Goal: Transaction & Acquisition: Purchase product/service

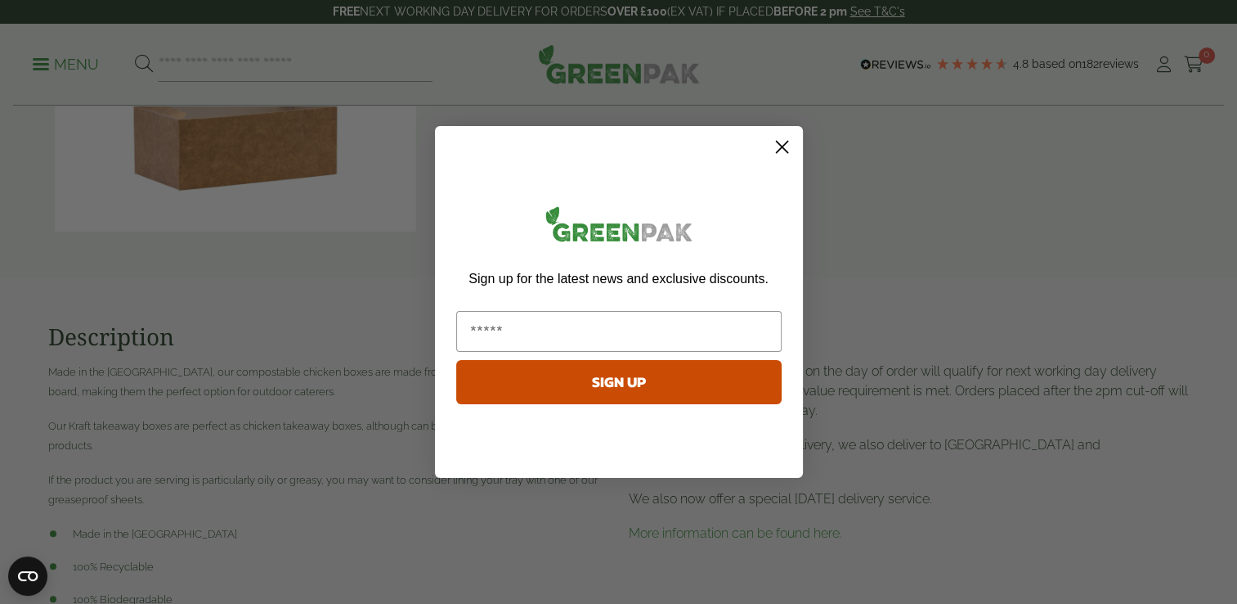
scroll to position [942, 0]
click at [779, 146] on circle "Close dialog" at bounding box center [781, 146] width 27 height 27
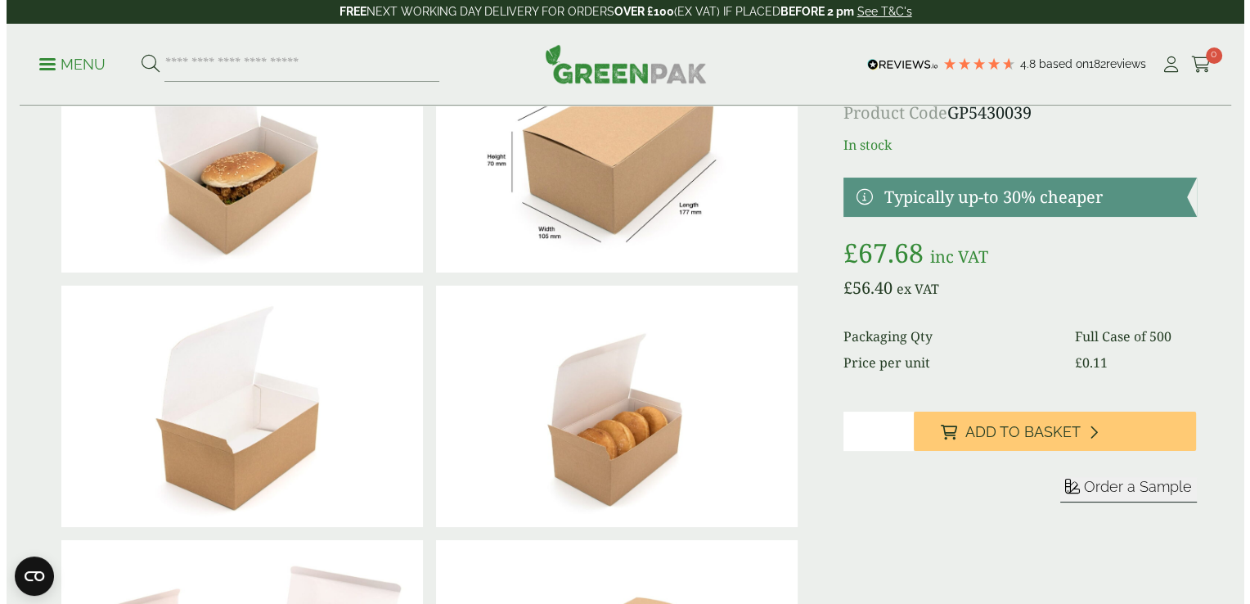
scroll to position [0, 0]
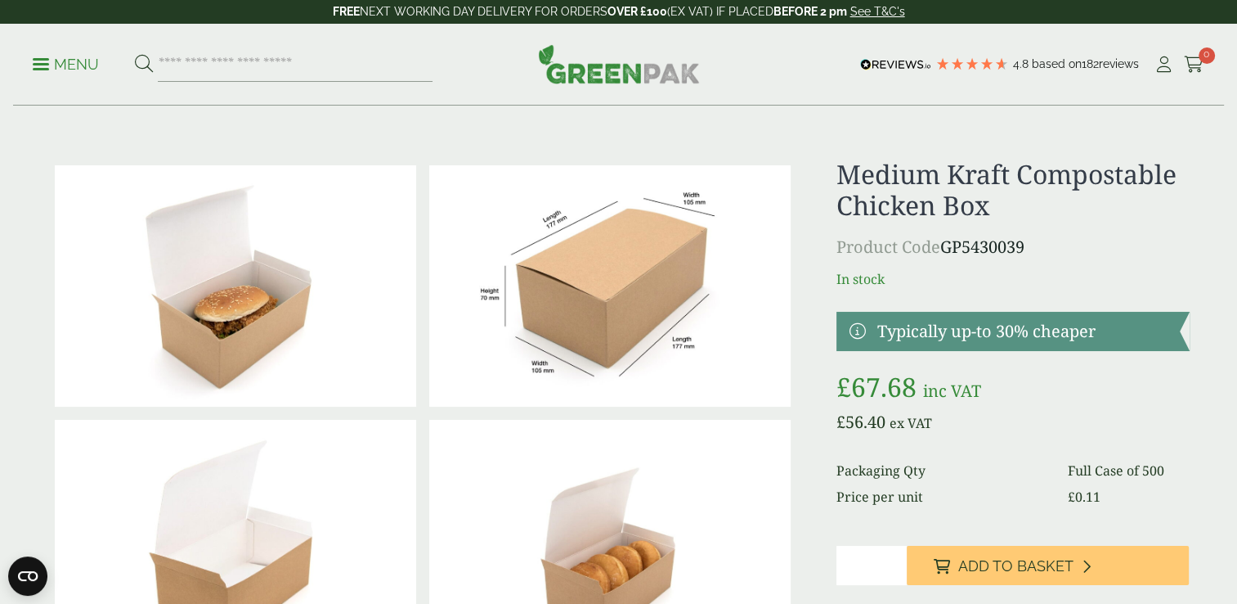
click at [43, 68] on link "Menu" at bounding box center [66, 63] width 66 height 16
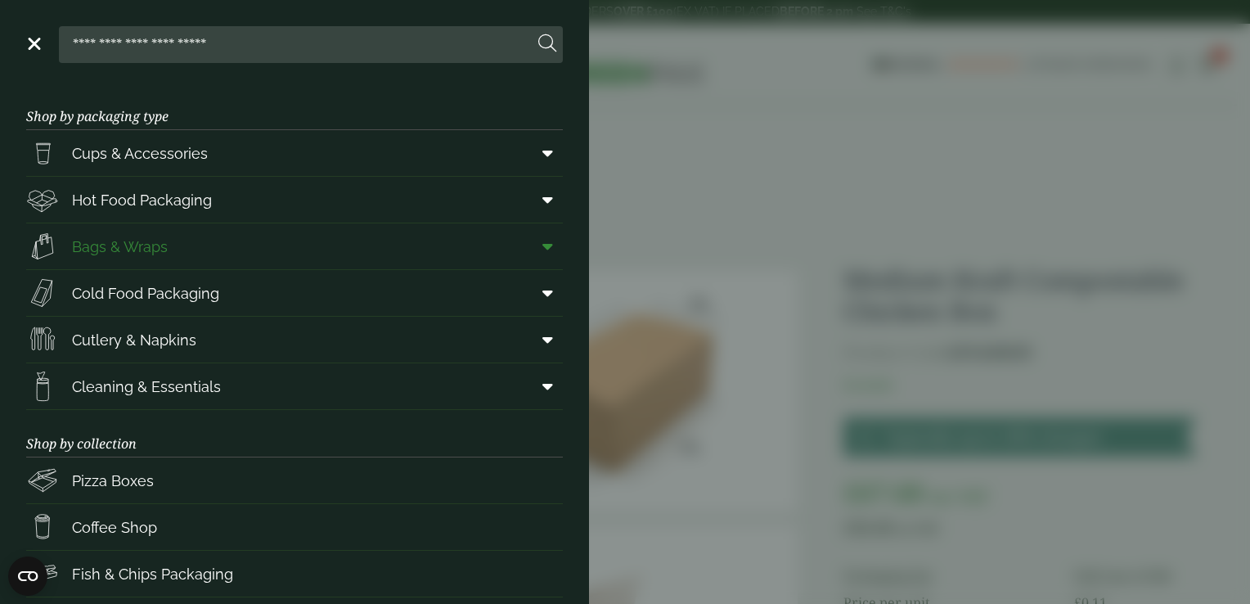
click at [129, 245] on span "Bags & Wraps" at bounding box center [120, 247] width 96 height 22
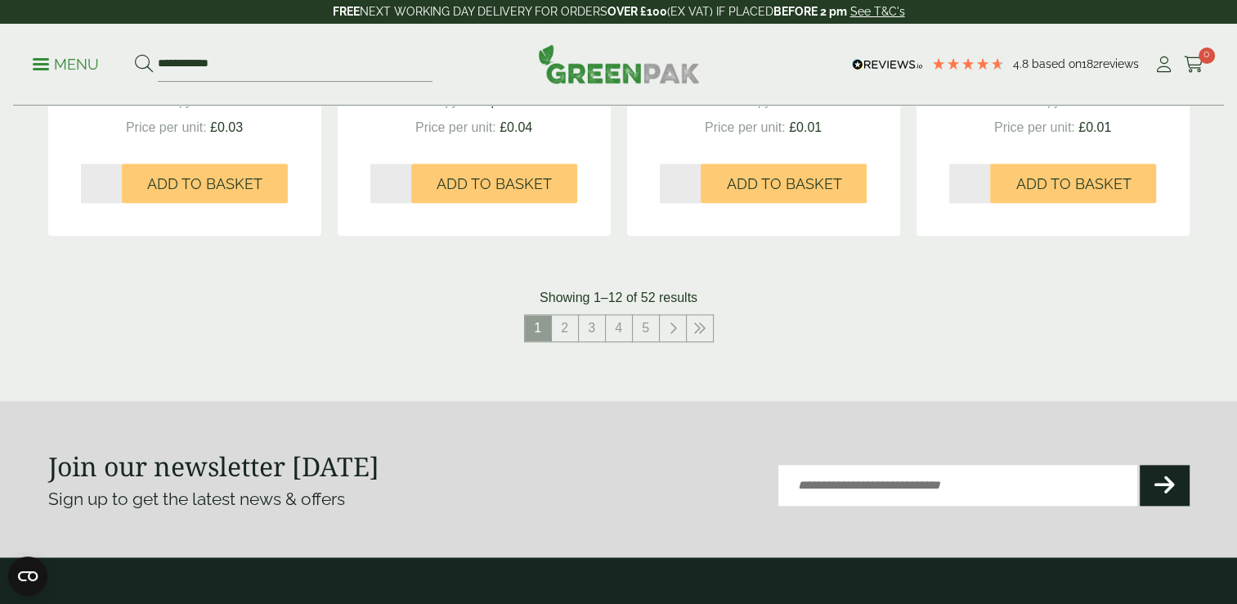
scroll to position [1778, 0]
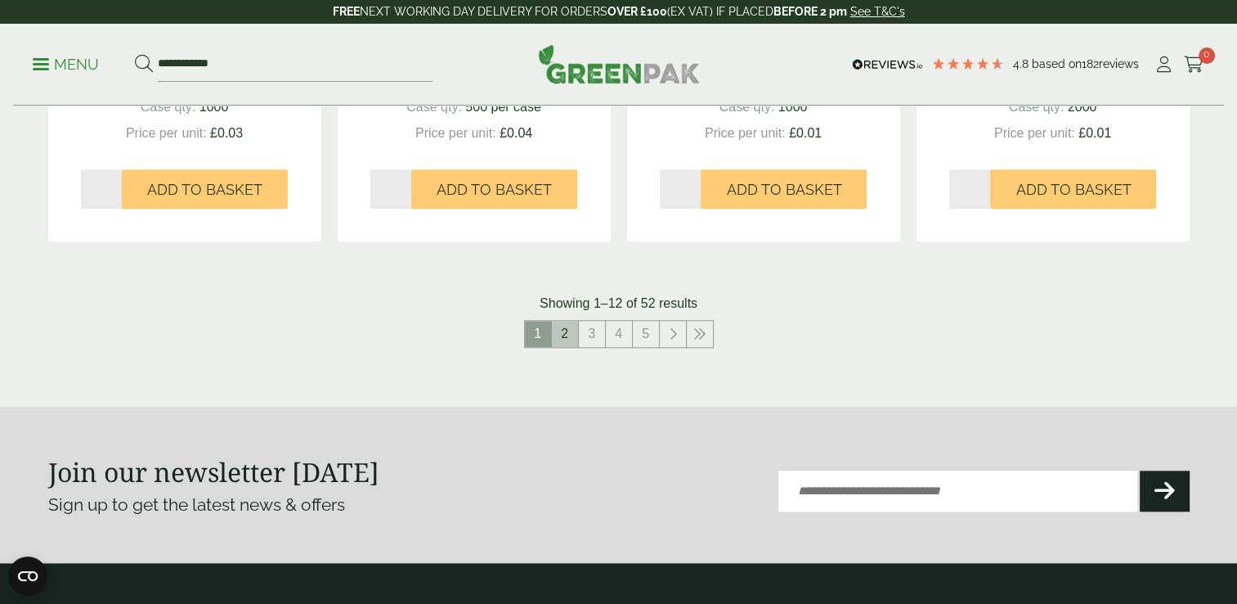
click at [565, 338] on link "2" at bounding box center [565, 334] width 26 height 26
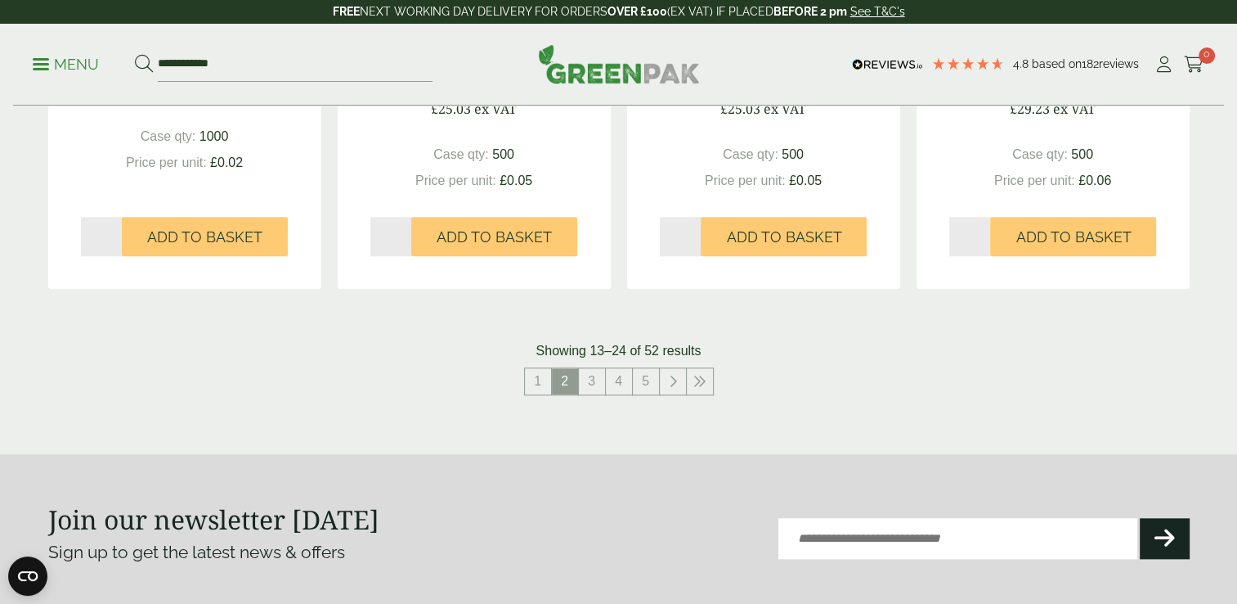
scroll to position [1805, 0]
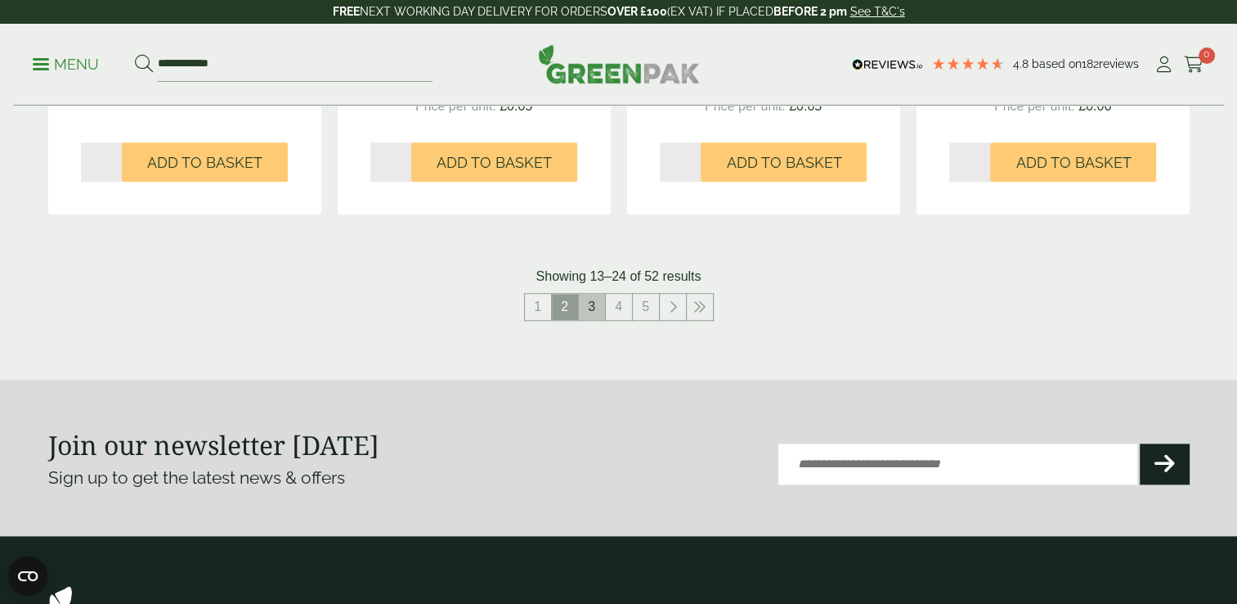
click at [595, 298] on link "3" at bounding box center [592, 307] width 26 height 26
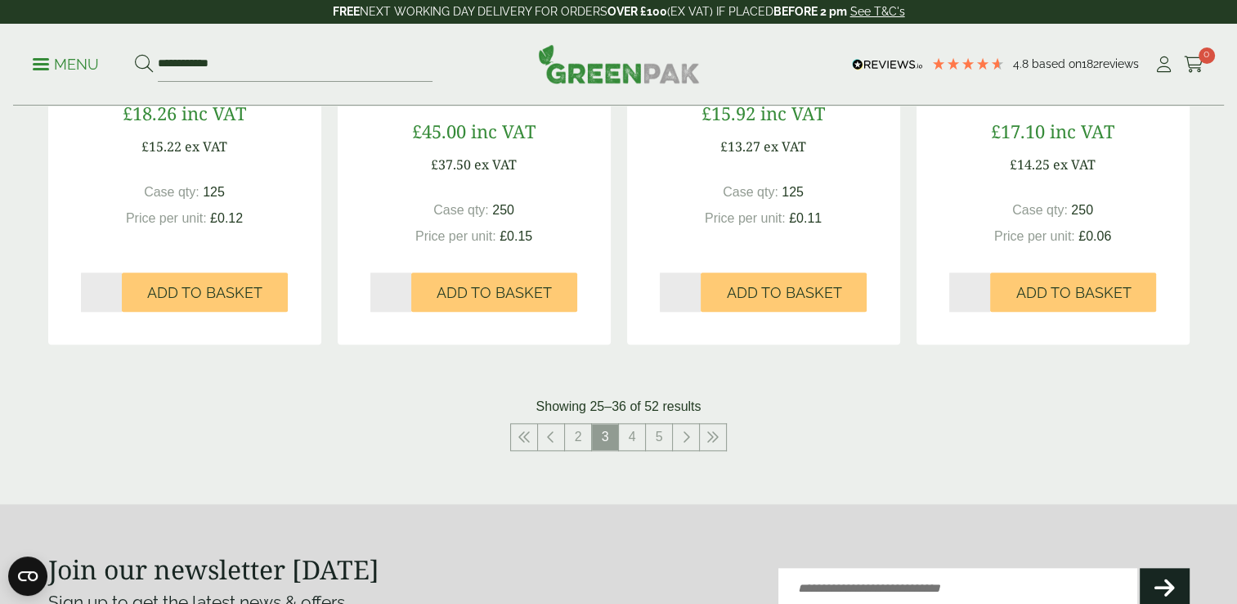
scroll to position [1678, 0]
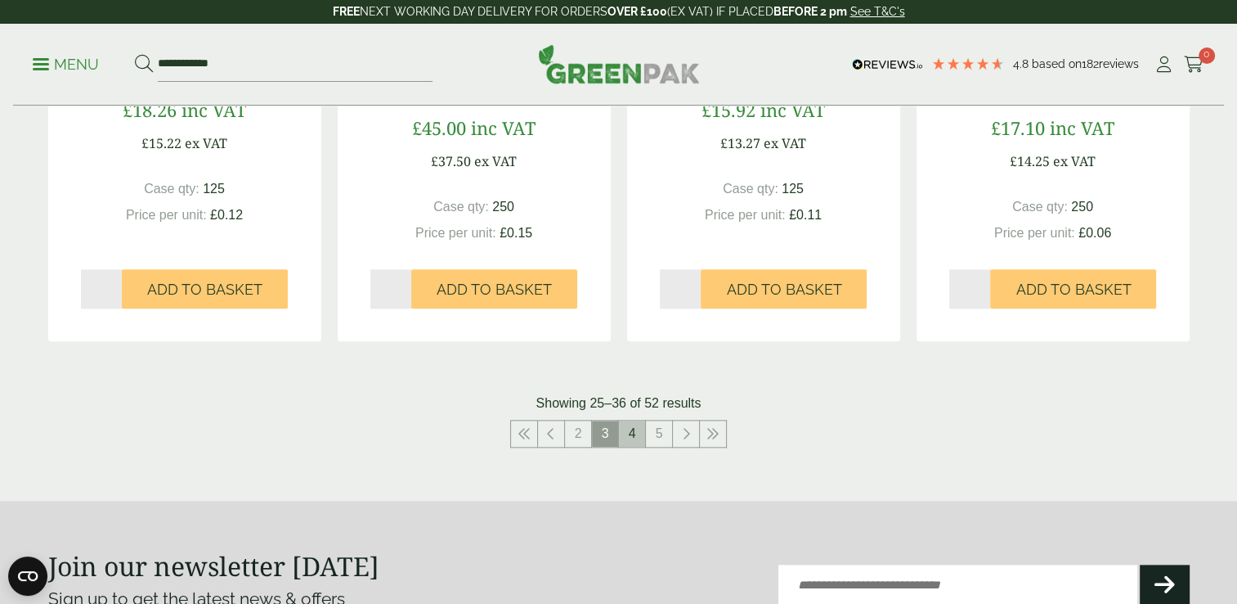
click at [633, 434] on link "4" at bounding box center [632, 433] width 26 height 26
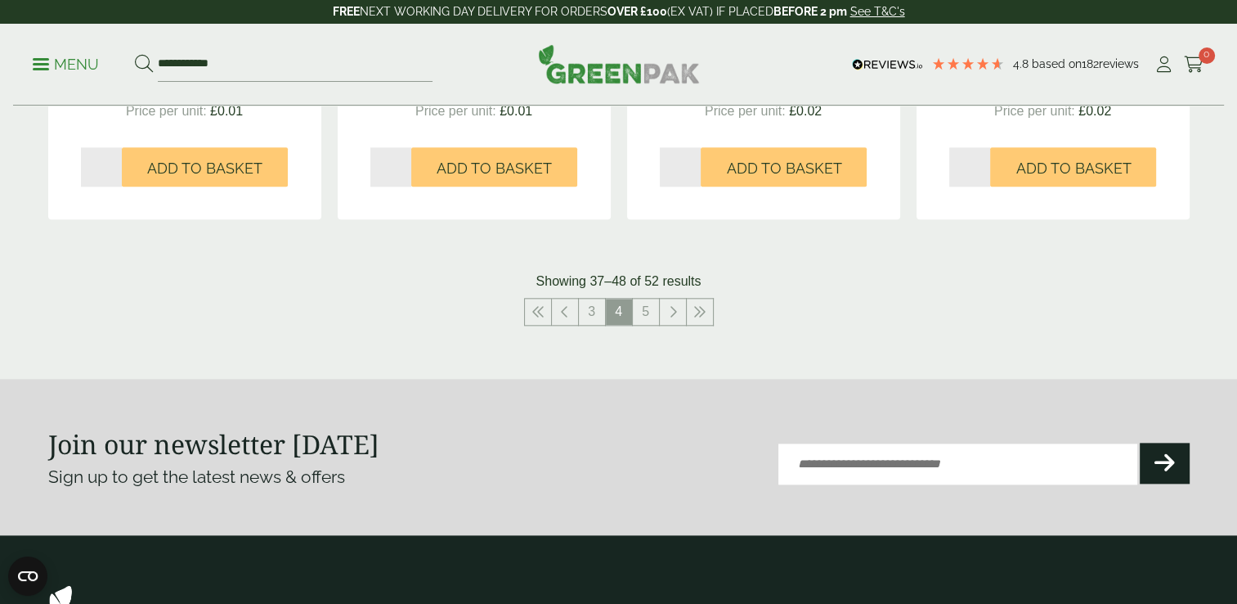
scroll to position [1785, 0]
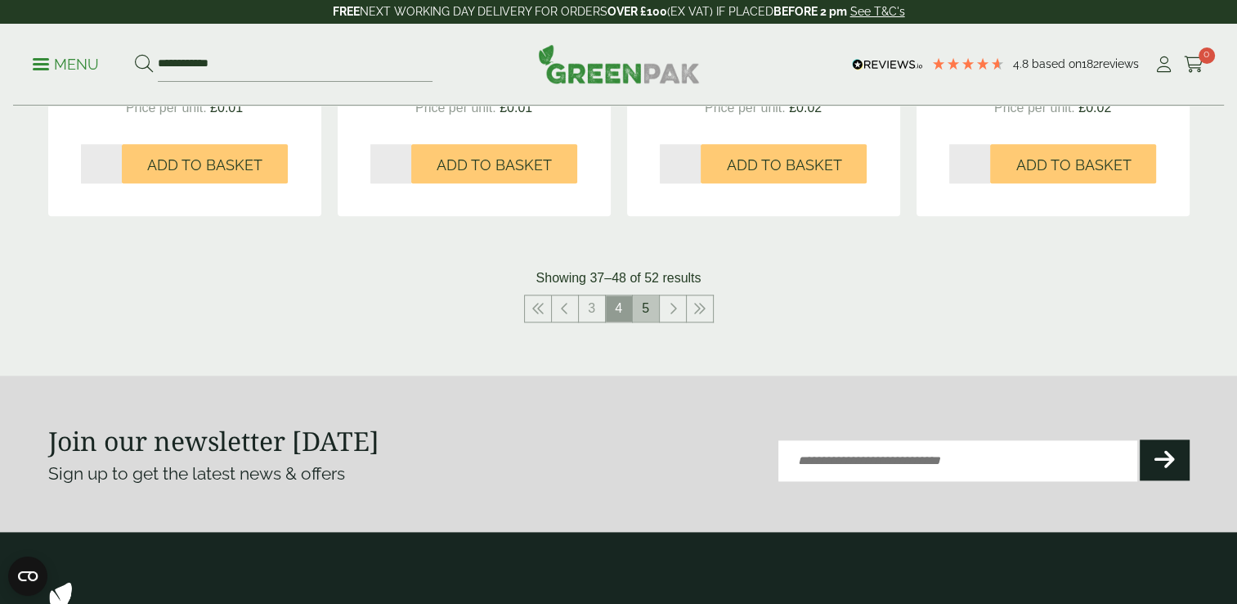
click at [645, 302] on link "5" at bounding box center [646, 308] width 26 height 26
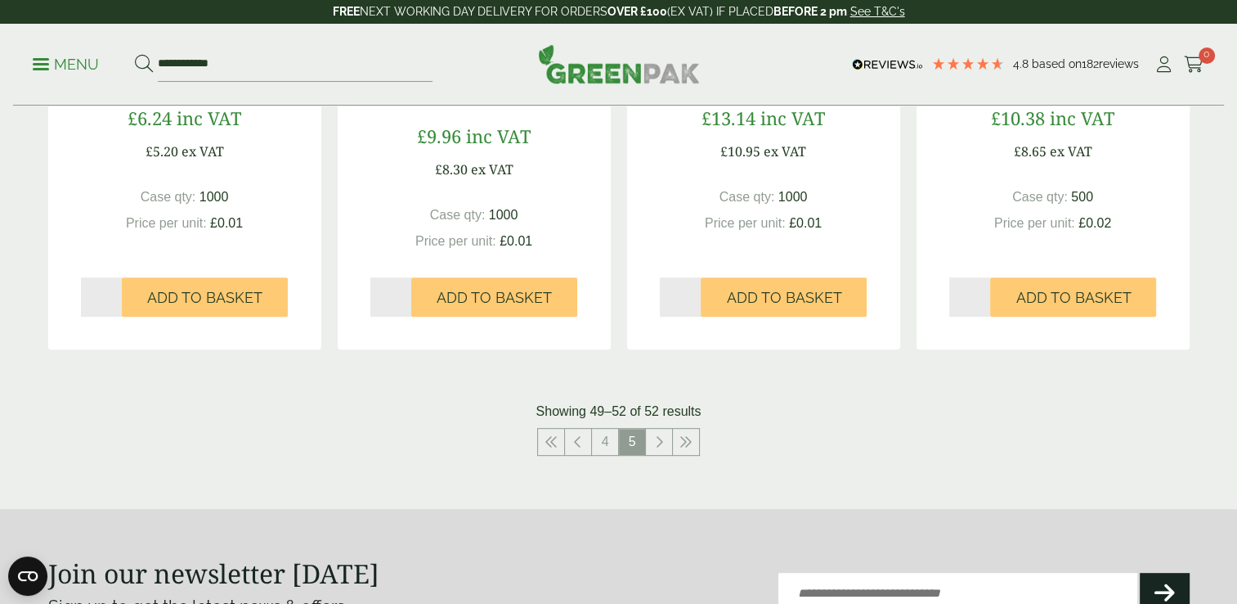
scroll to position [639, 0]
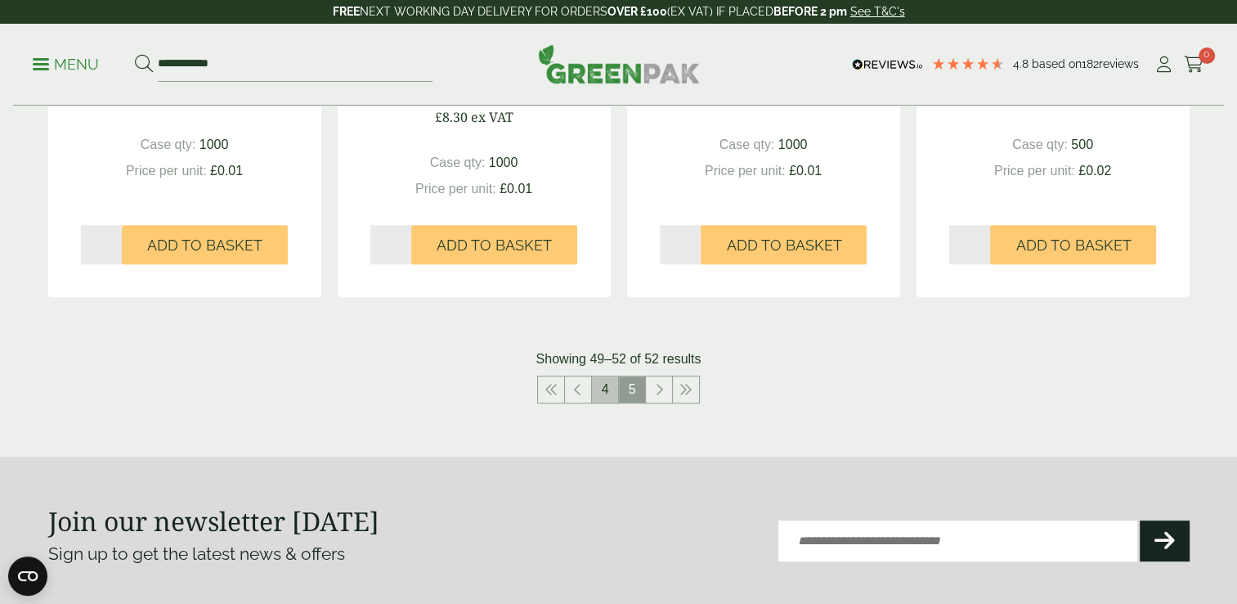
click at [604, 388] on link "4" at bounding box center [605, 389] width 26 height 26
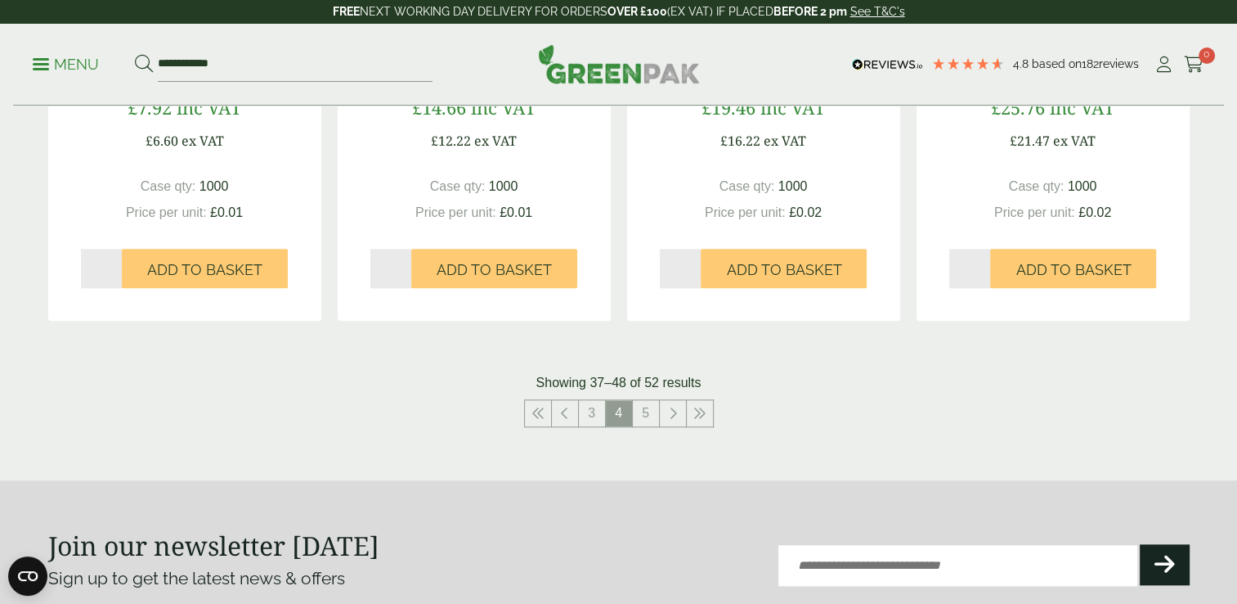
scroll to position [1725, 0]
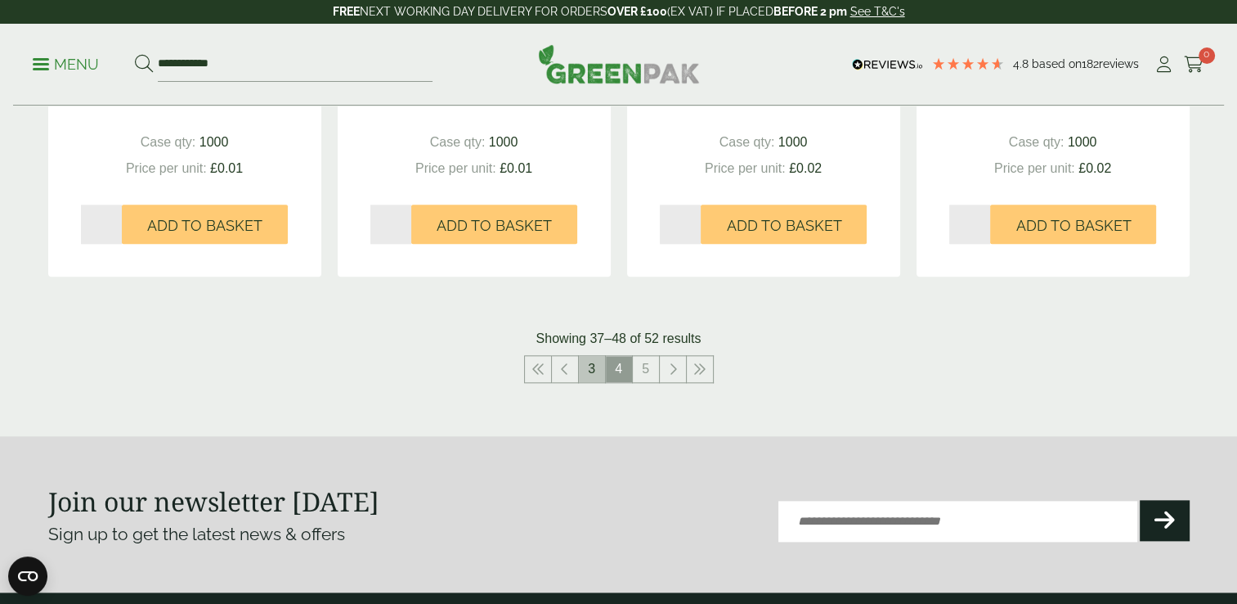
click at [591, 374] on link "3" at bounding box center [592, 369] width 26 height 26
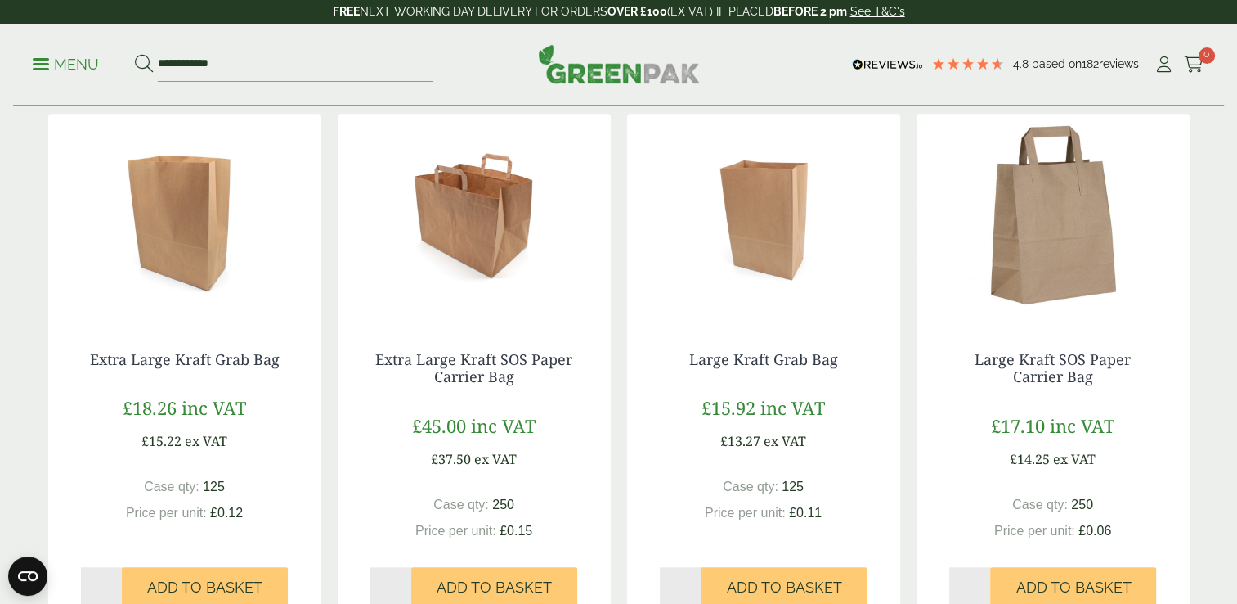
scroll to position [1384, 0]
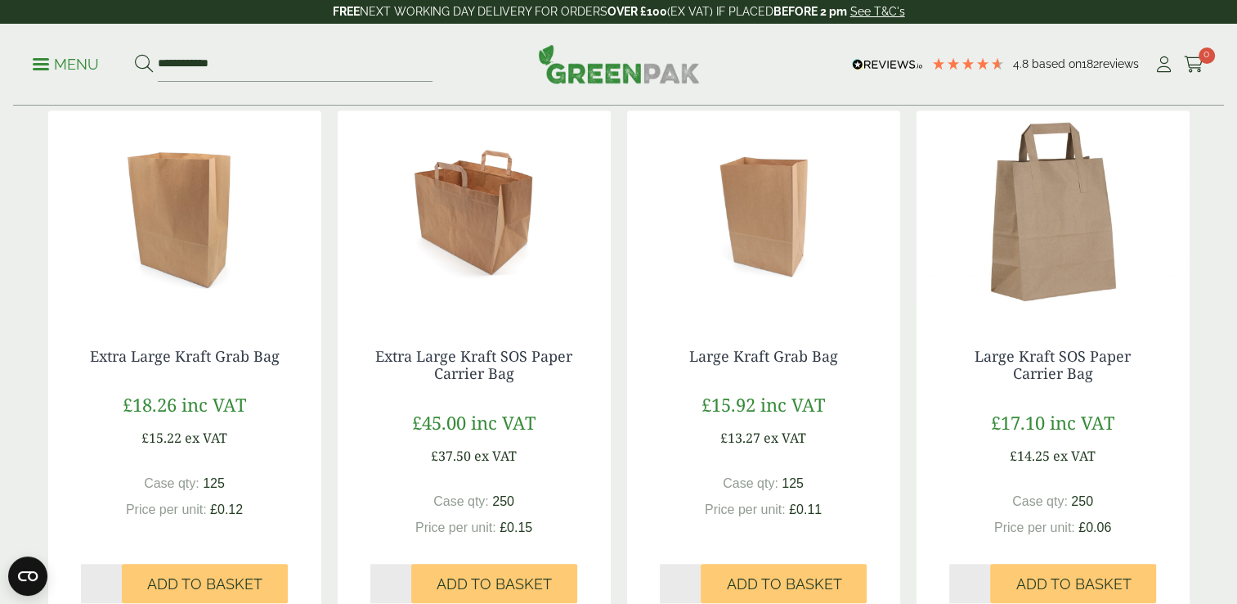
click at [1074, 219] on img at bounding box center [1053, 212] width 273 height 204
click at [451, 240] on img at bounding box center [474, 212] width 273 height 204
